Goal: Find specific page/section: Find specific page/section

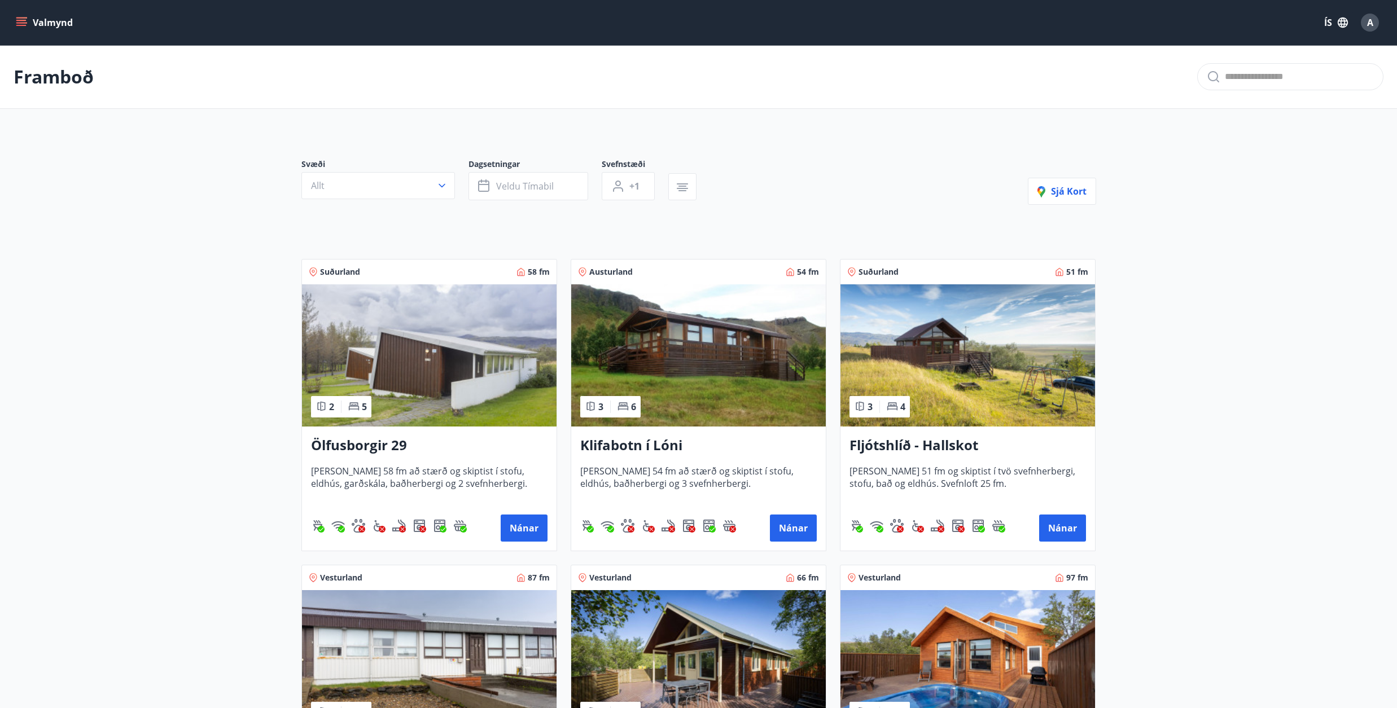
click at [24, 20] on icon "menu" at bounding box center [21, 20] width 10 height 1
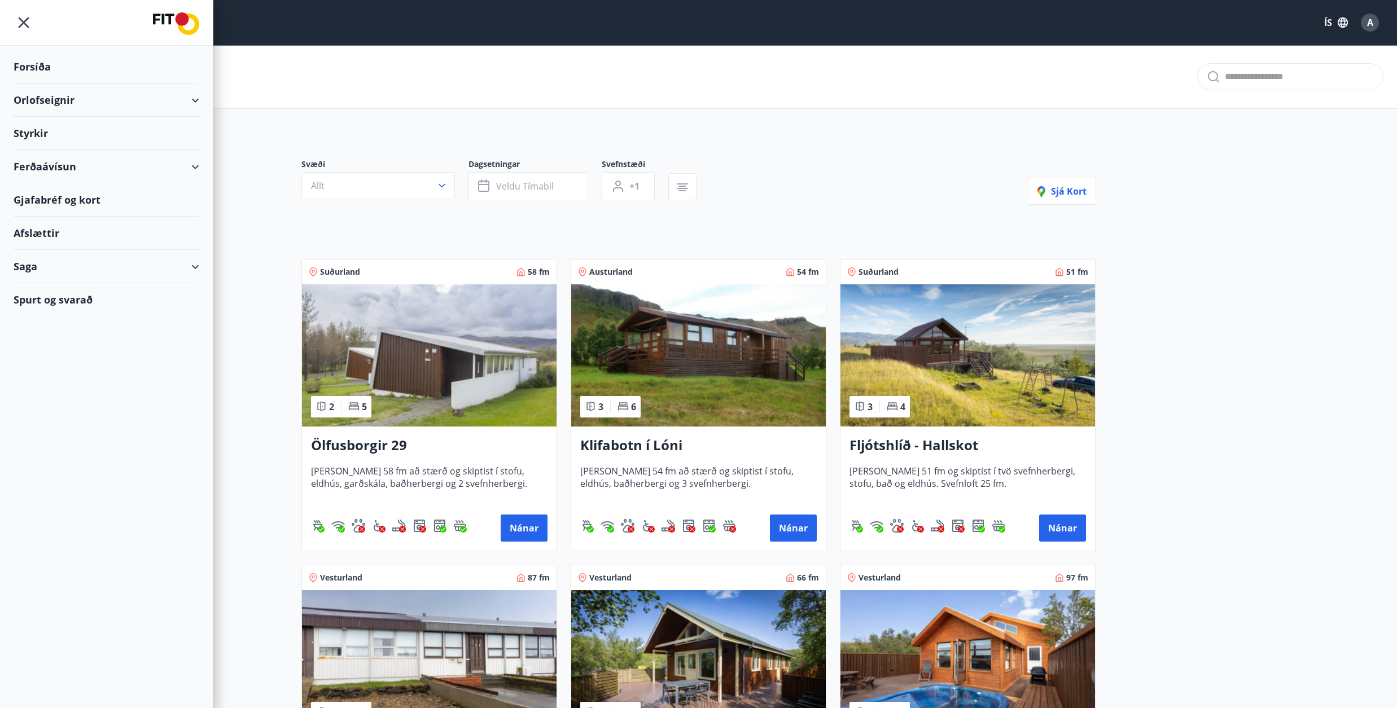
click at [1339, 27] on icon "button" at bounding box center [1343, 22] width 12 height 12
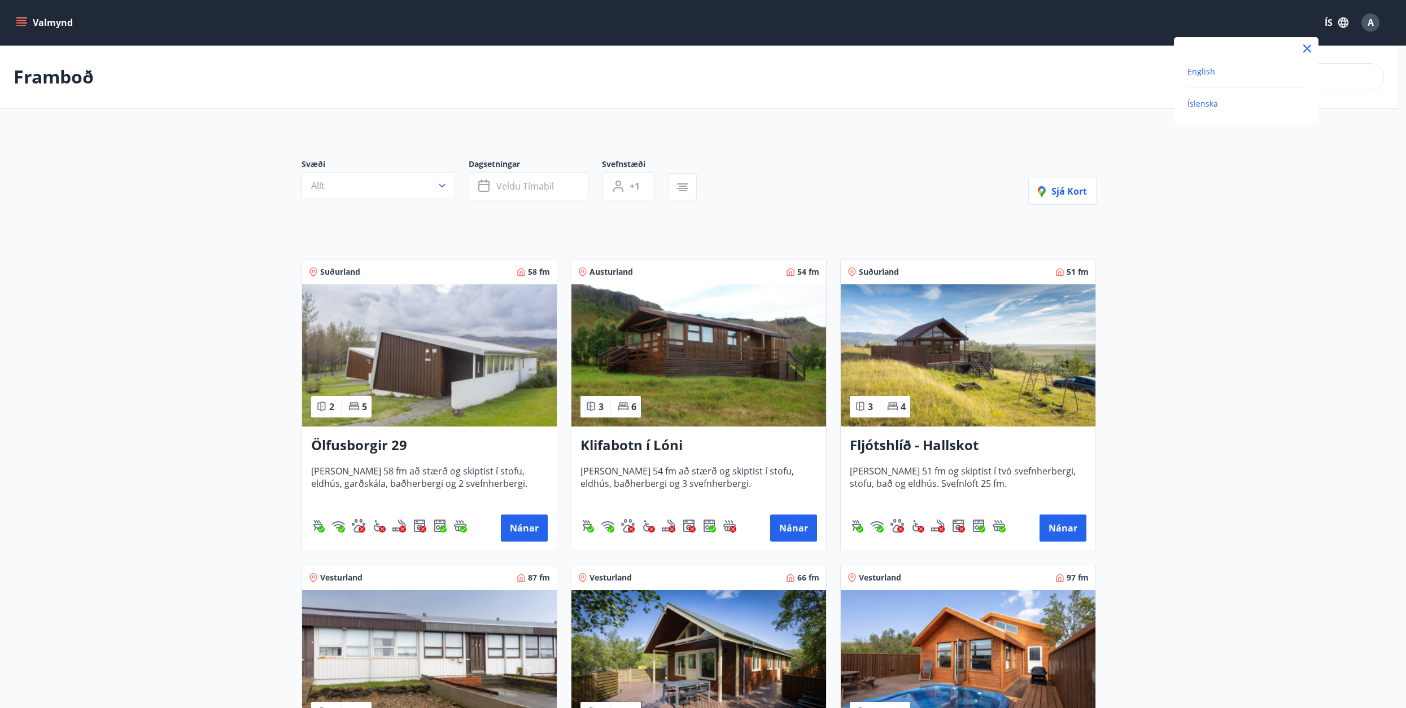
click at [1196, 68] on span "English" at bounding box center [1201, 71] width 28 height 11
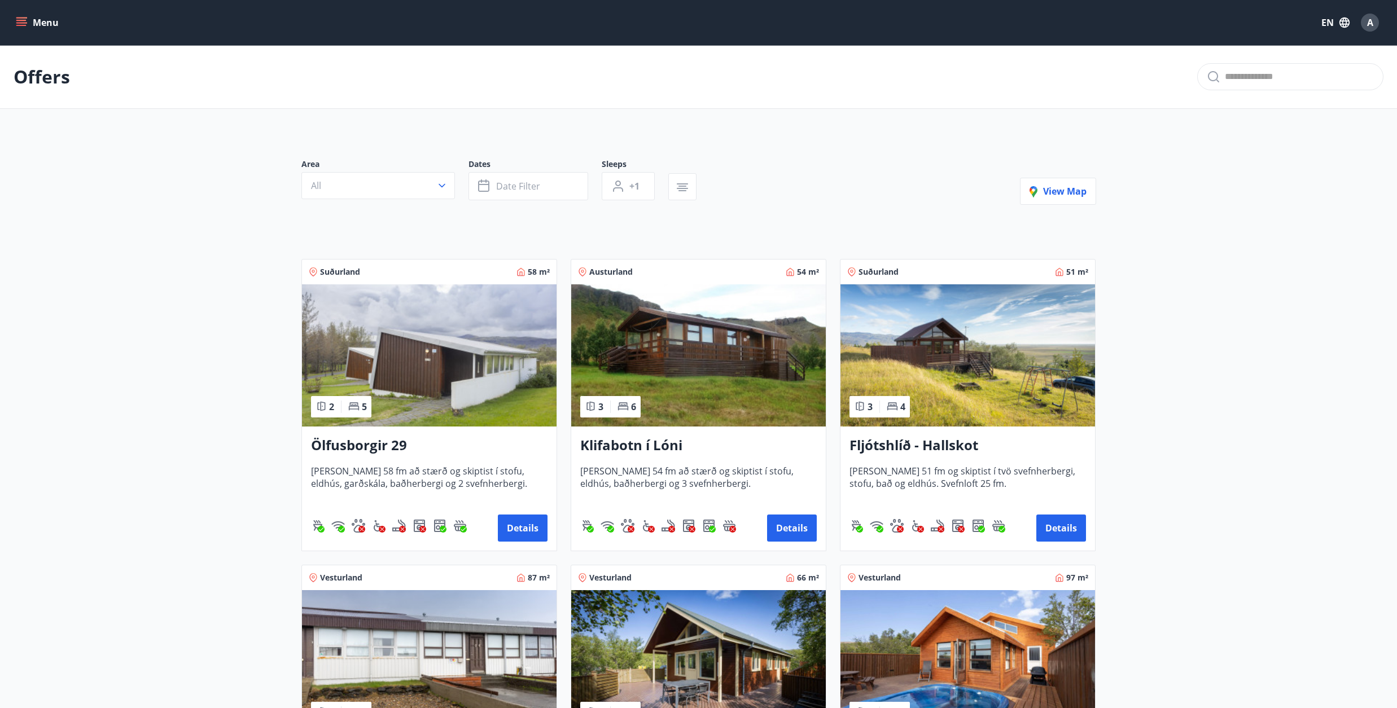
click at [19, 26] on icon "menu" at bounding box center [21, 25] width 10 height 1
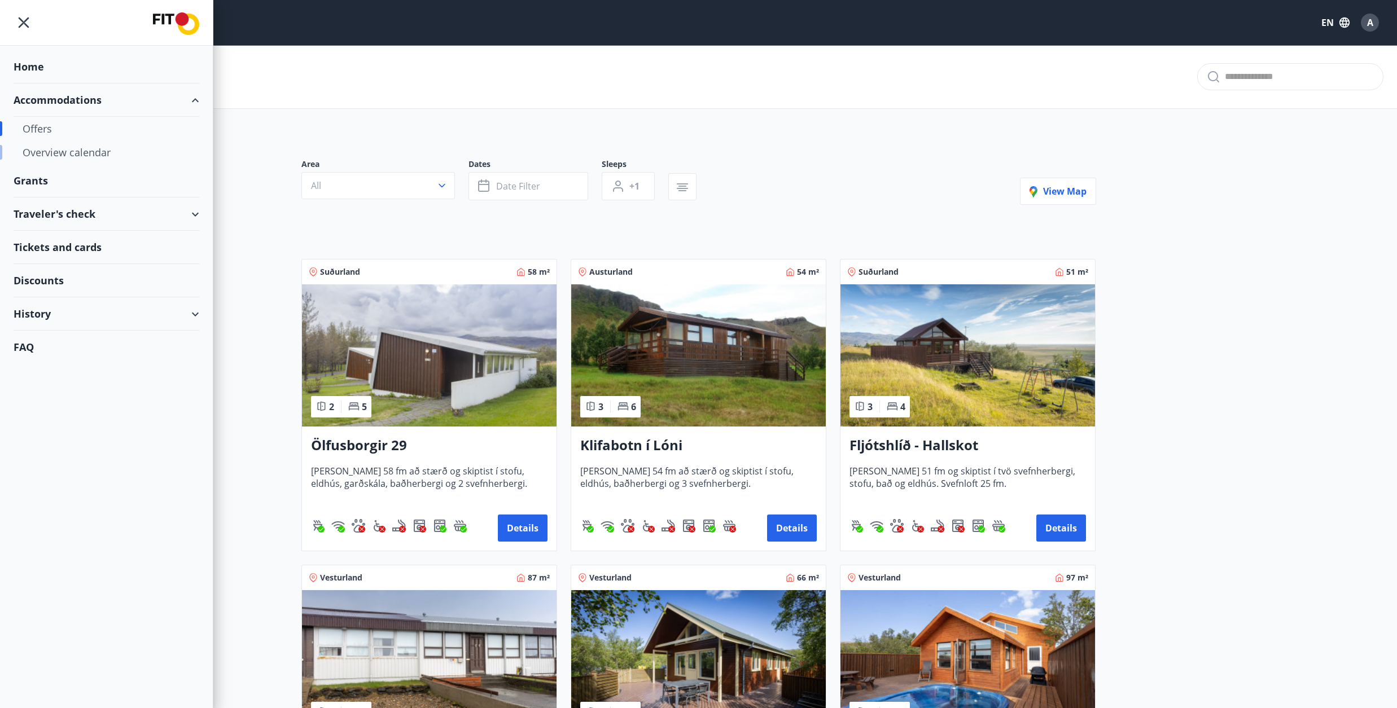
click at [47, 154] on div "Overview calendar" at bounding box center [107, 153] width 168 height 24
